Goal: Find specific page/section: Find specific page/section

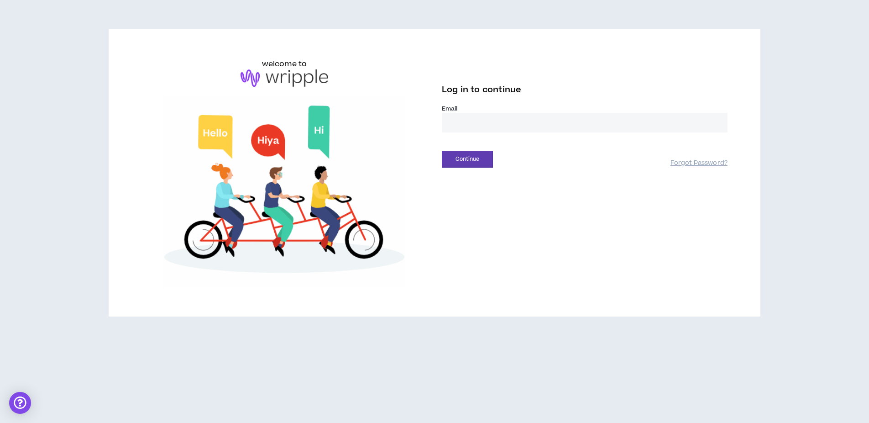
click at [489, 119] on input "email" at bounding box center [585, 123] width 286 height 20
type input "**********"
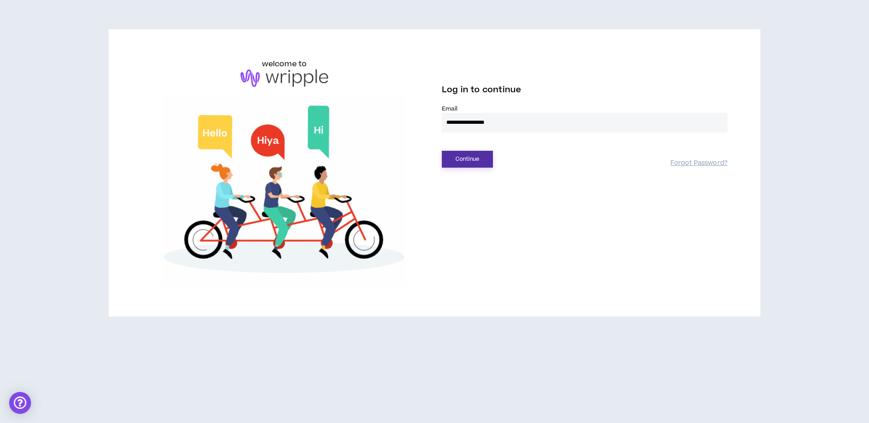
click at [470, 157] on button "Continue" at bounding box center [467, 159] width 51 height 17
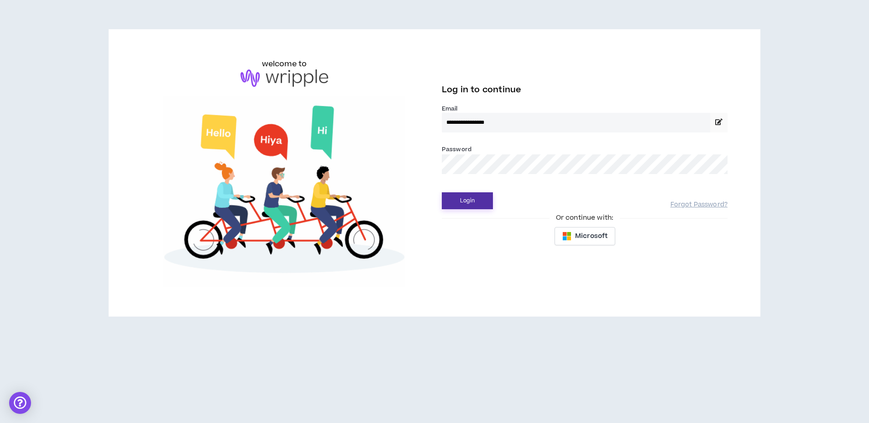
click at [467, 198] on button "Login" at bounding box center [467, 200] width 51 height 17
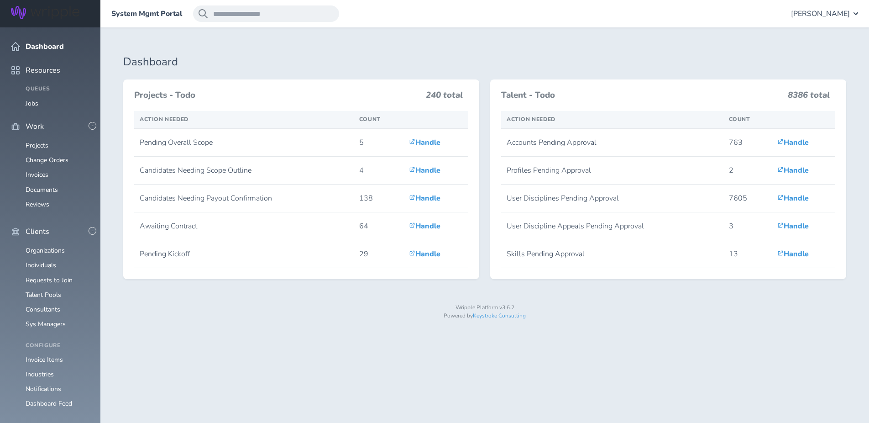
scroll to position [261, 0]
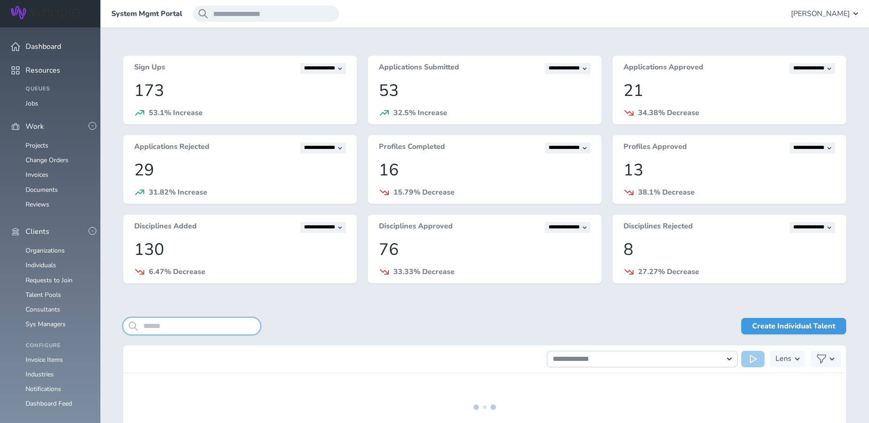
click at [179, 328] on input "search" at bounding box center [191, 326] width 137 height 16
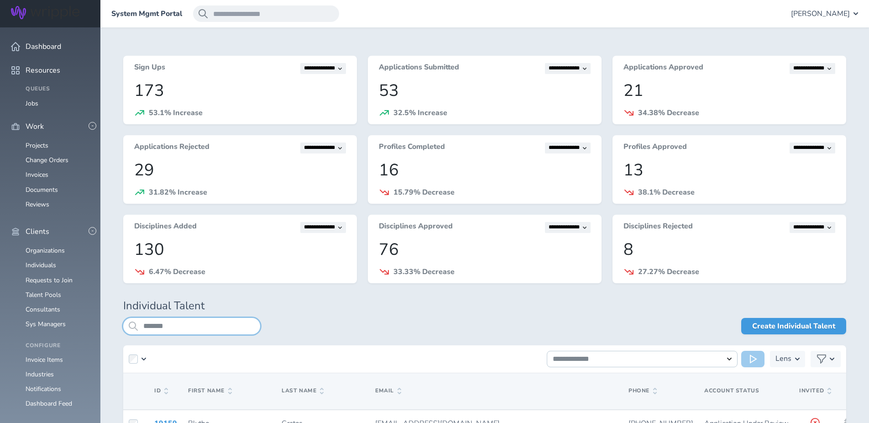
type input "*******"
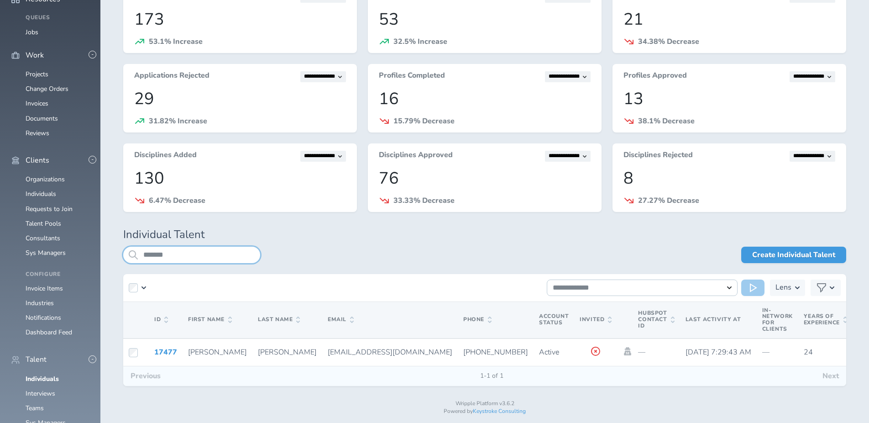
scroll to position [80, 0]
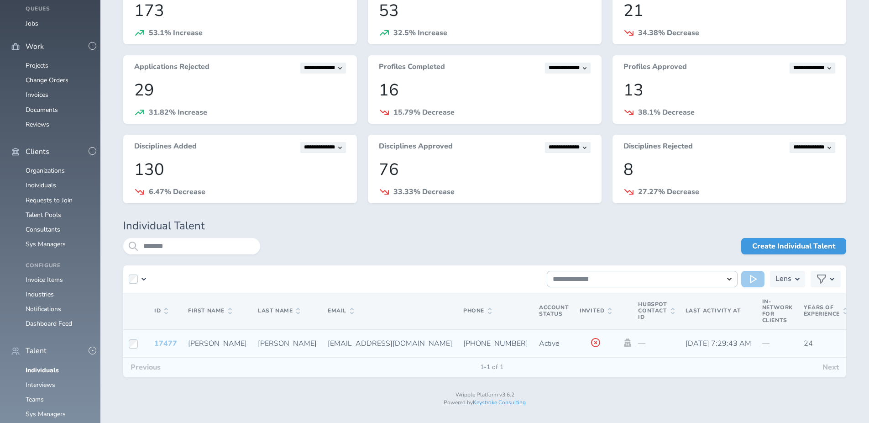
click at [161, 342] on link "17477" at bounding box center [165, 343] width 23 height 10
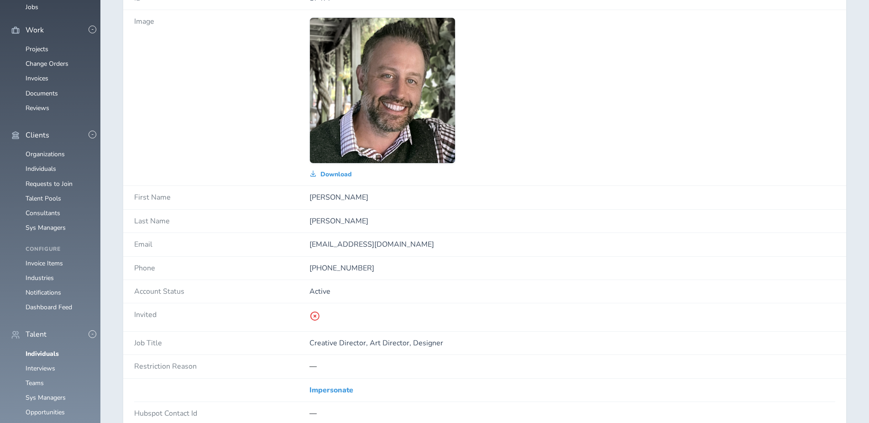
scroll to position [97, 0]
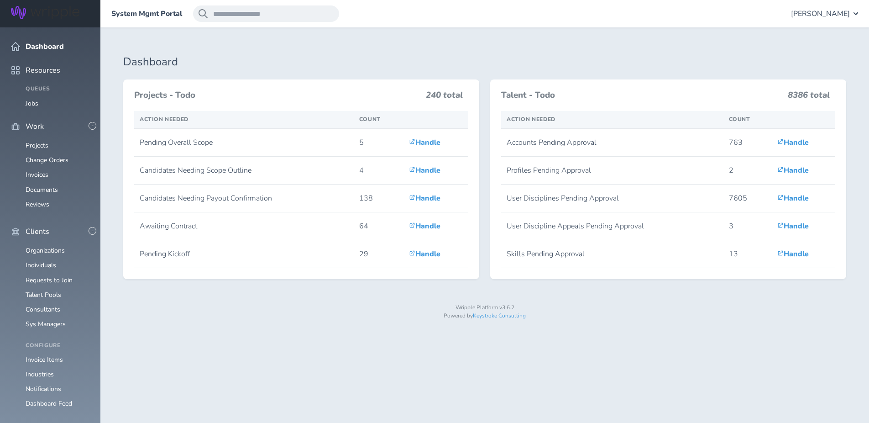
scroll to position [270, 0]
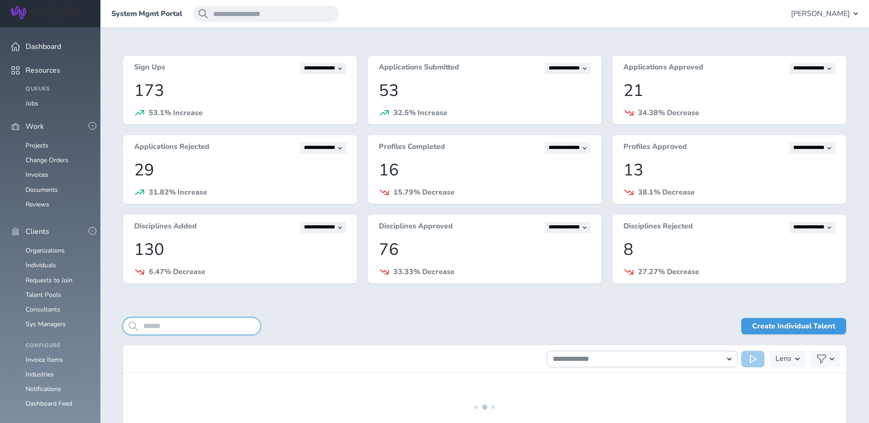
click at [175, 327] on input "search" at bounding box center [191, 326] width 137 height 16
type input "*******"
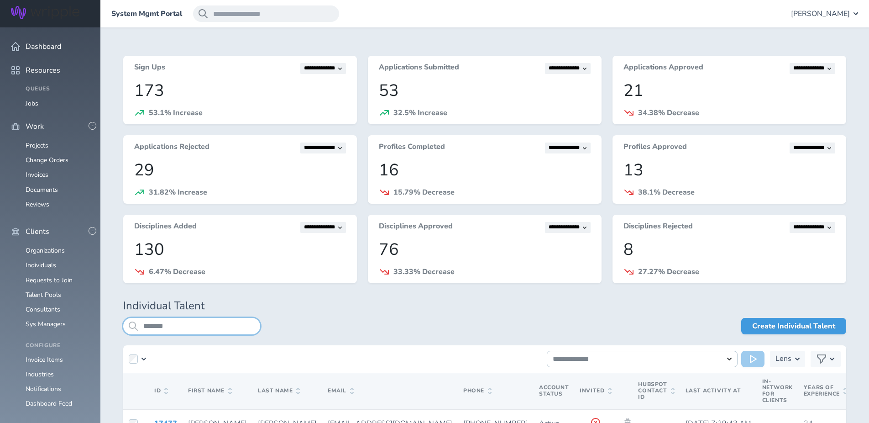
scroll to position [80, 0]
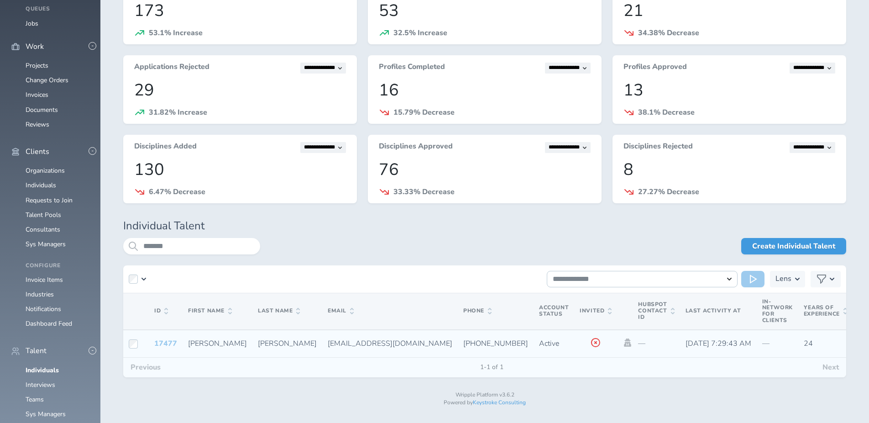
click at [163, 343] on link "17477" at bounding box center [165, 343] width 23 height 10
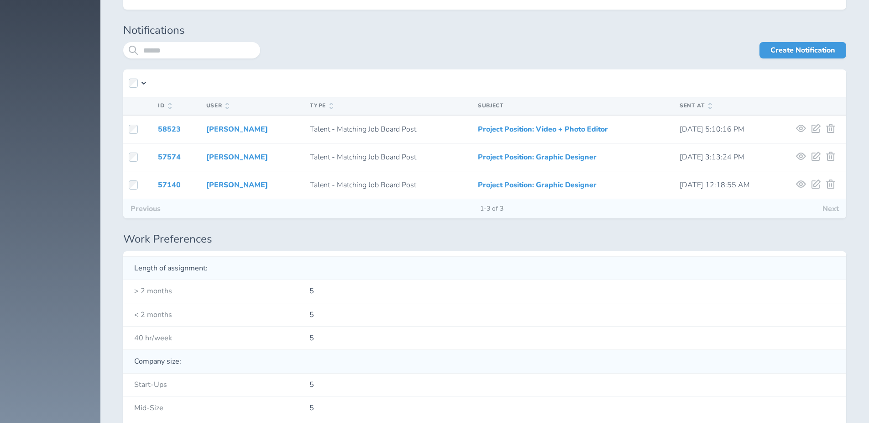
scroll to position [2419, 0]
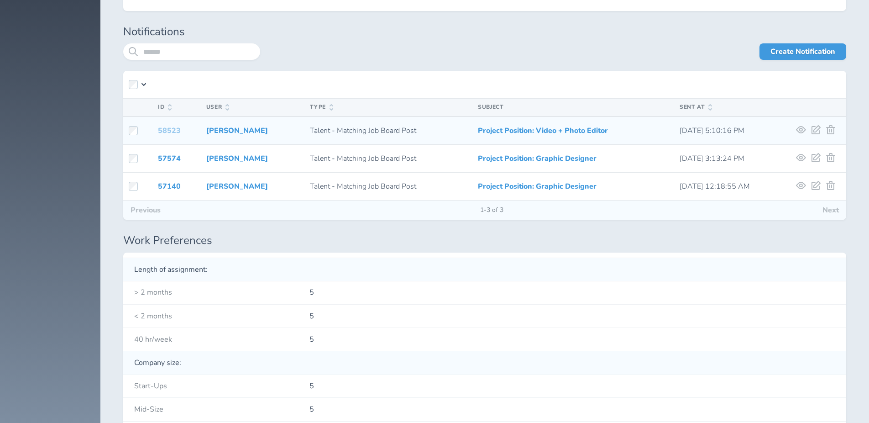
click at [174, 130] on link "58523" at bounding box center [169, 130] width 23 height 10
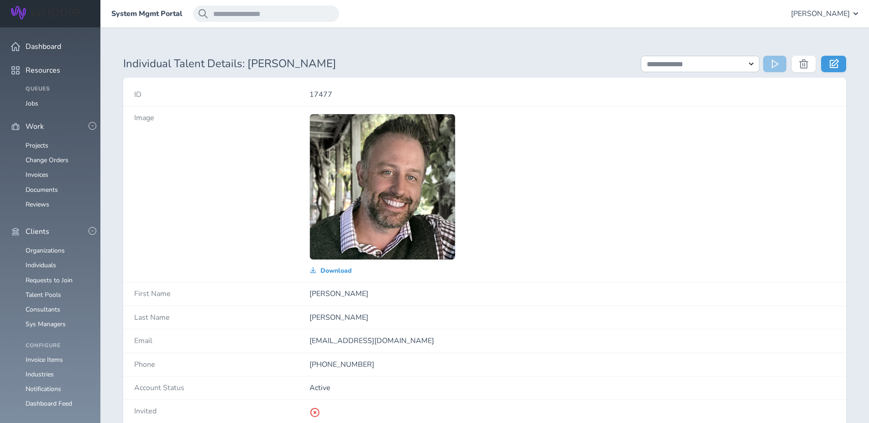
drag, startPoint x: 383, startPoint y: 36, endPoint x: 376, endPoint y: 35, distance: 6.9
